Goal: Find contact information: Find contact information

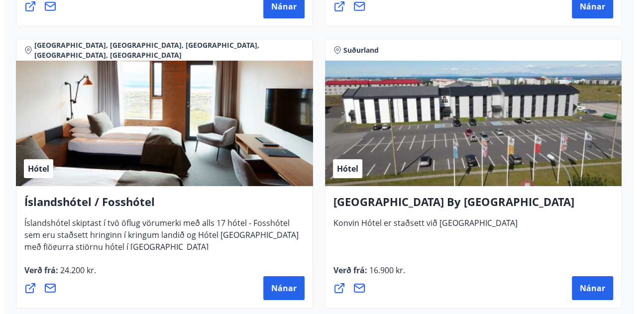
scroll to position [3557, 0]
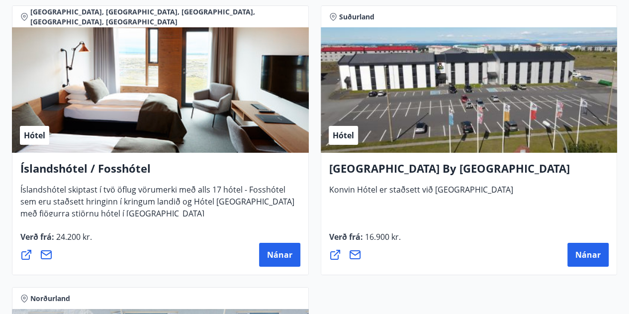
drag, startPoint x: 279, startPoint y: 253, endPoint x: 135, endPoint y: 236, distance: 144.2
click at [135, 236] on div "Verð frá : 24.200 kr. [GEOGRAPHIC_DATA]" at bounding box center [160, 249] width 280 height 36
click at [267, 252] on span "Nánar" at bounding box center [279, 254] width 25 height 11
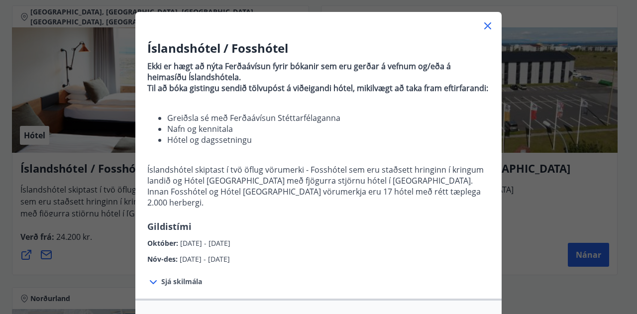
scroll to position [49, 0]
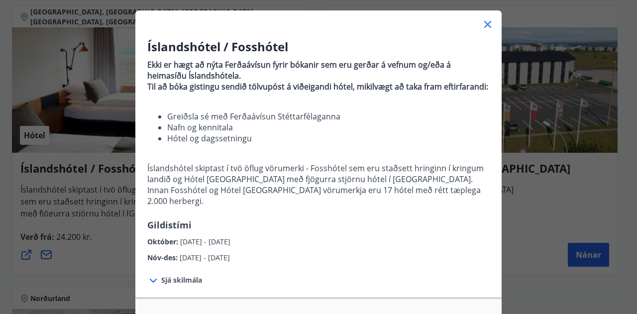
click at [267, 263] on div "Sjá skilmála Sérverð [PERSON_NAME] fyrir standard herbergi með morgunverði, hót…" at bounding box center [318, 280] width 366 height 34
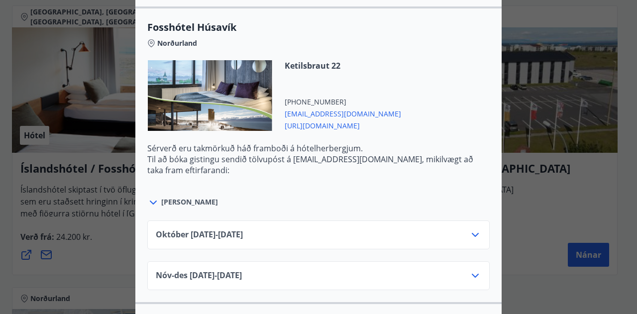
scroll to position [1440, 0]
click at [317, 228] on div "[DATE]10.25 - [DATE]" at bounding box center [318, 238] width 325 height 20
click at [473, 232] on icon at bounding box center [475, 234] width 7 height 4
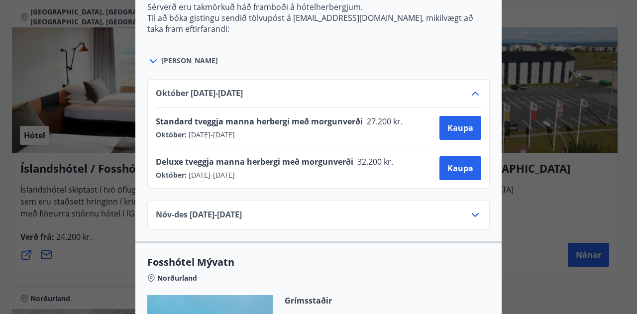
scroll to position [1588, 0]
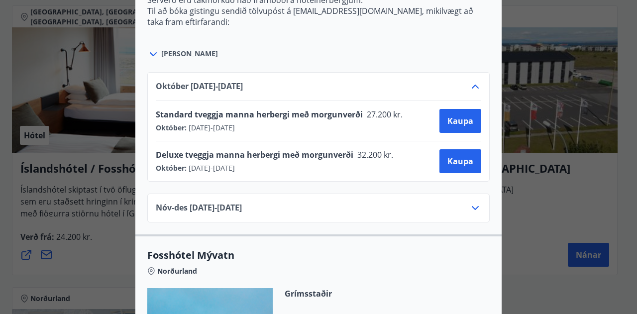
click at [471, 193] on div "Nóv-[DATE]11.25 - [DATE]" at bounding box center [318, 207] width 342 height 29
click at [472, 206] on icon at bounding box center [475, 208] width 7 height 4
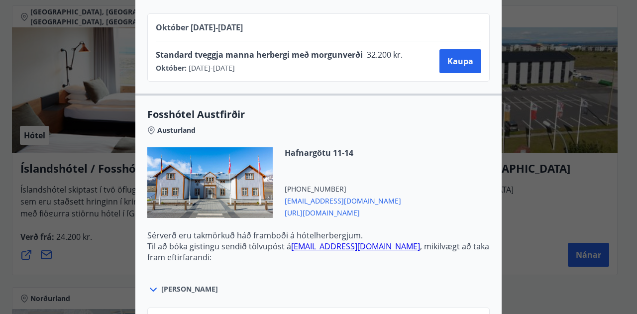
scroll to position [2052, 0]
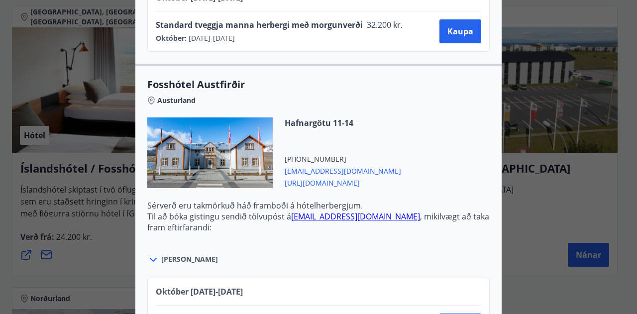
click at [529, 244] on div "Íslandshótel / Fosshótel Ekki er hægt að nýta Ferðaávísun fyrir bókanir sem eru…" at bounding box center [318, 157] width 637 height 314
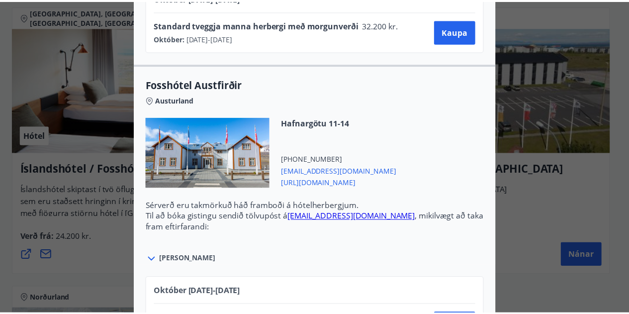
scroll to position [0, 0]
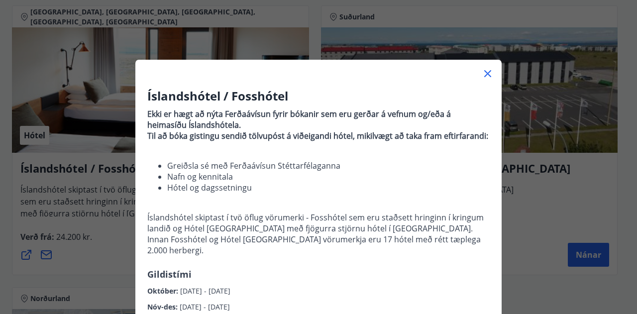
click at [485, 77] on icon at bounding box center [487, 74] width 12 height 12
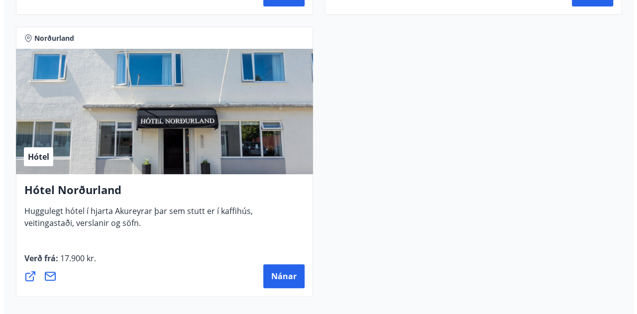
scroll to position [3820, 0]
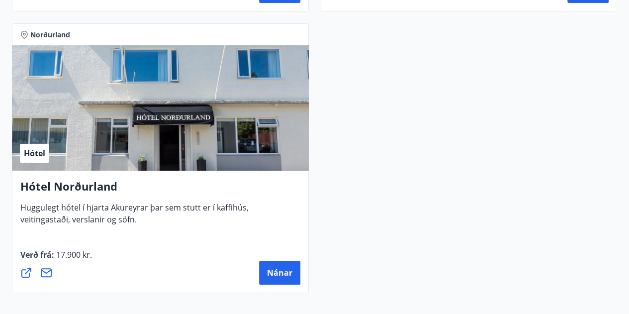
click at [227, 139] on div "Hótel" at bounding box center [160, 107] width 297 height 125
click at [277, 270] on span "Nánar" at bounding box center [279, 272] width 25 height 11
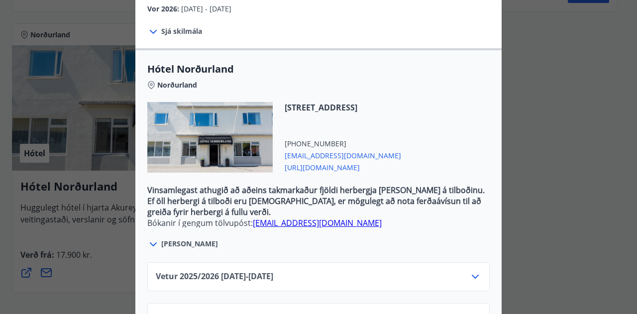
scroll to position [307, 0]
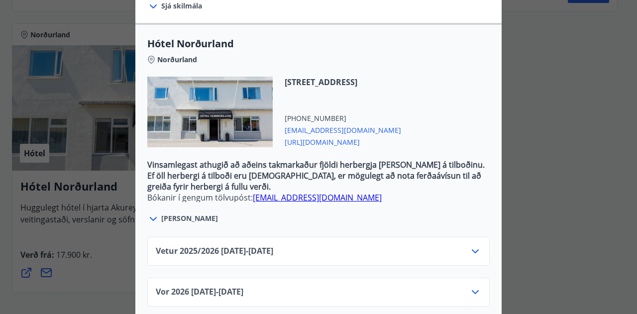
click at [316, 245] on div "Vetur 2025/[PHONE_NUMBER][DATE] - [DATE]" at bounding box center [318, 255] width 325 height 20
click at [320, 245] on div "Vetur 2025/[PHONE_NUMBER][DATE] - [DATE]" at bounding box center [318, 255] width 325 height 20
click at [473, 245] on icon at bounding box center [475, 251] width 12 height 12
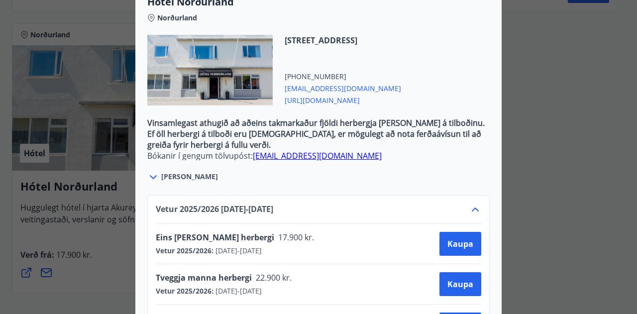
scroll to position [348, 0]
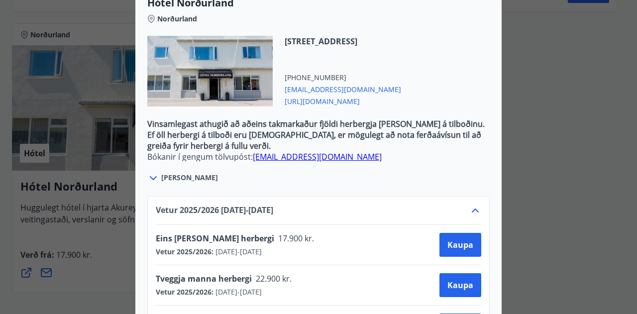
click at [322, 95] on span "[URL][DOMAIN_NAME]" at bounding box center [343, 101] width 116 height 12
drag, startPoint x: 370, startPoint y: 147, endPoint x: 248, endPoint y: 142, distance: 121.9
click at [248, 151] on p "Bókanir í gengum tölvupóst: [EMAIL_ADDRESS][DOMAIN_NAME]" at bounding box center [318, 156] width 342 height 11
copy p "[EMAIL_ADDRESS][DOMAIN_NAME]"
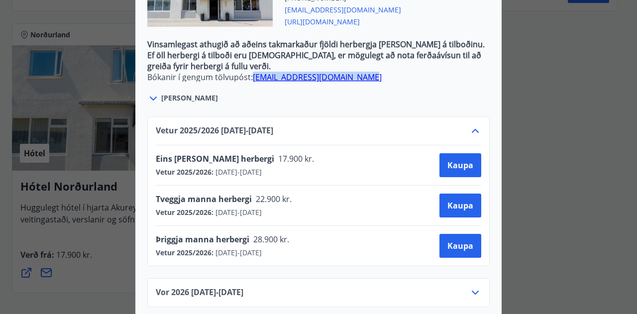
scroll to position [428, 0]
click at [595, 169] on div "Hótel Norðurland Bókanir í gengum tölvupóst: [EMAIL_ADDRESS][DOMAIN_NAME] Taka …" at bounding box center [318, 157] width 637 height 314
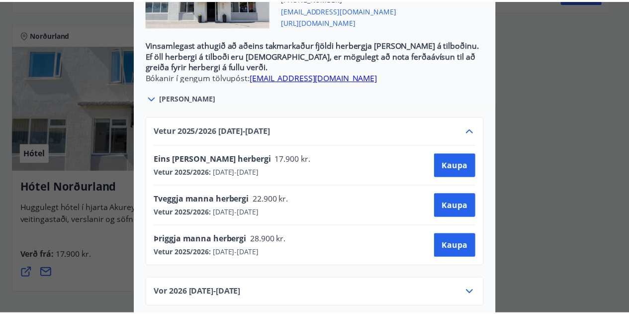
scroll to position [0, 0]
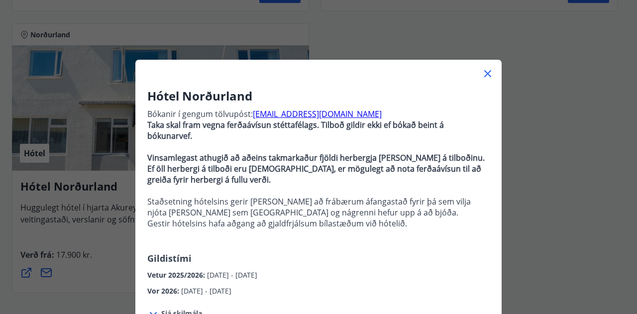
click at [484, 70] on icon at bounding box center [487, 74] width 12 height 12
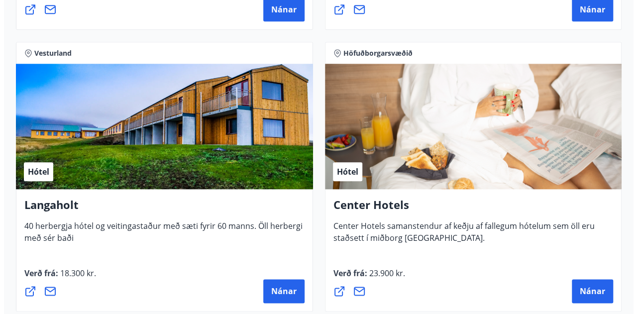
scroll to position [2409, 0]
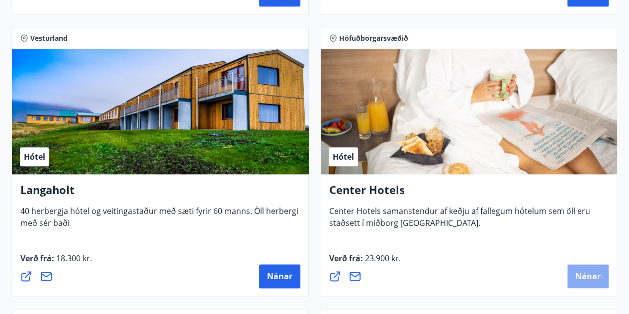
click at [588, 280] on span "Nánar" at bounding box center [587, 276] width 25 height 11
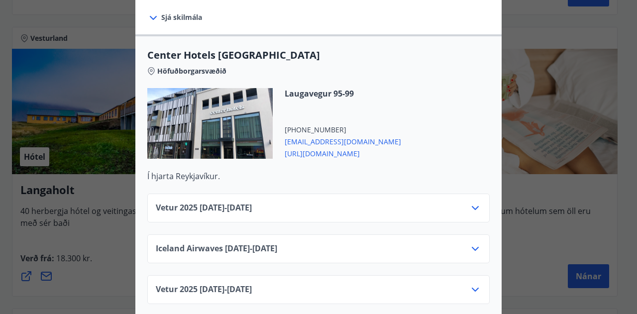
scroll to position [351, 0]
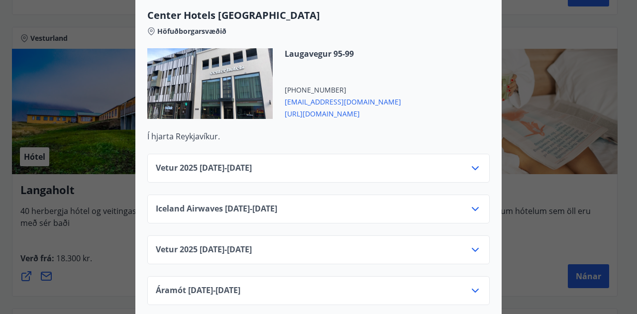
click at [356, 162] on div "Vetur [PHONE_NUMBER][DATE] - [DATE]" at bounding box center [318, 172] width 325 height 20
click at [471, 162] on icon at bounding box center [475, 168] width 12 height 12
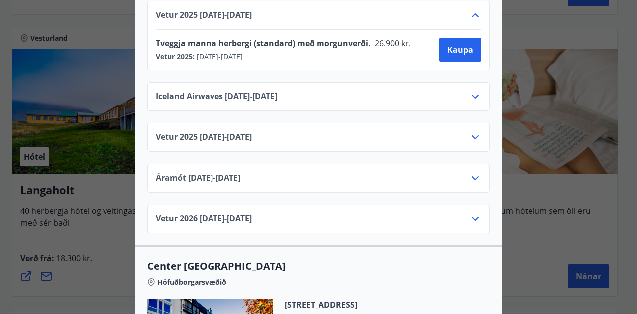
scroll to position [504, 0]
click at [387, 212] on div "Vetur [PHONE_NUMBER][DATE] - [DATE]" at bounding box center [318, 222] width 325 height 20
click at [476, 212] on icon at bounding box center [475, 218] width 12 height 12
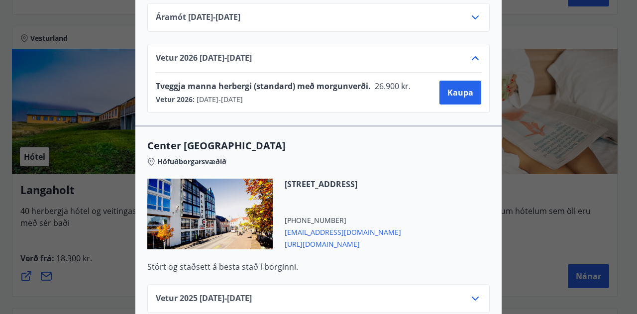
scroll to position [711, 0]
